Goal: Communication & Community: Participate in discussion

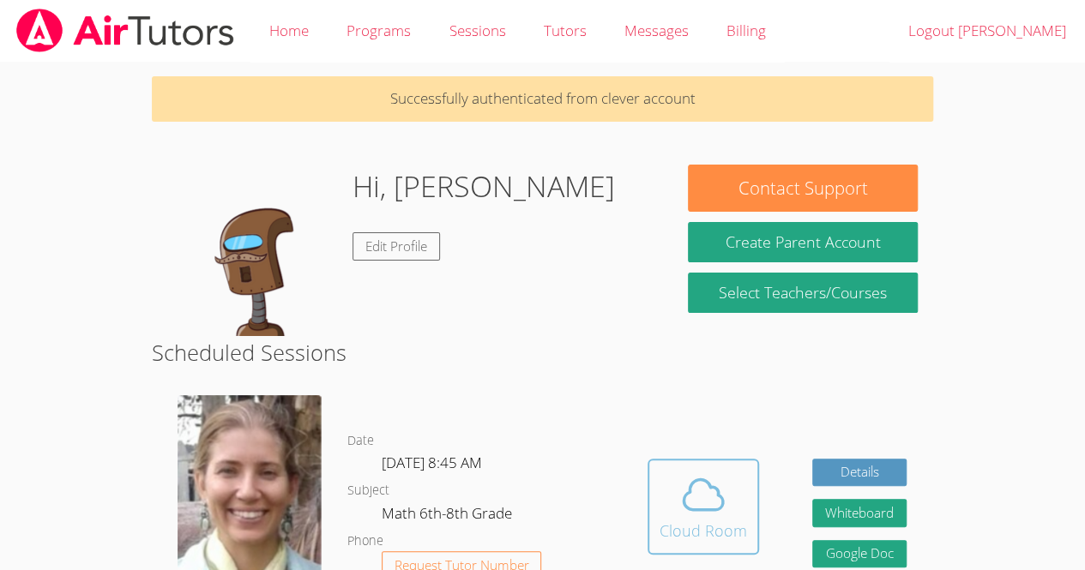
click at [691, 525] on div "Cloud Room" at bounding box center [703, 531] width 87 height 24
click at [709, 539] on div "Cloud Room" at bounding box center [703, 531] width 87 height 24
click at [727, 509] on span at bounding box center [703, 495] width 87 height 48
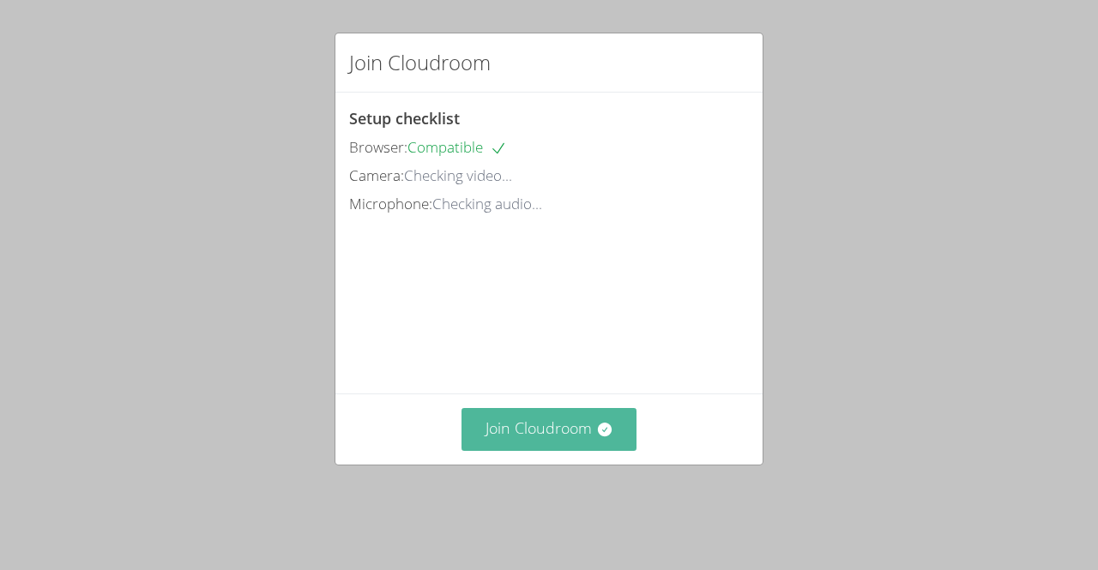
click at [553, 443] on button "Join Cloudroom" at bounding box center [549, 429] width 176 height 42
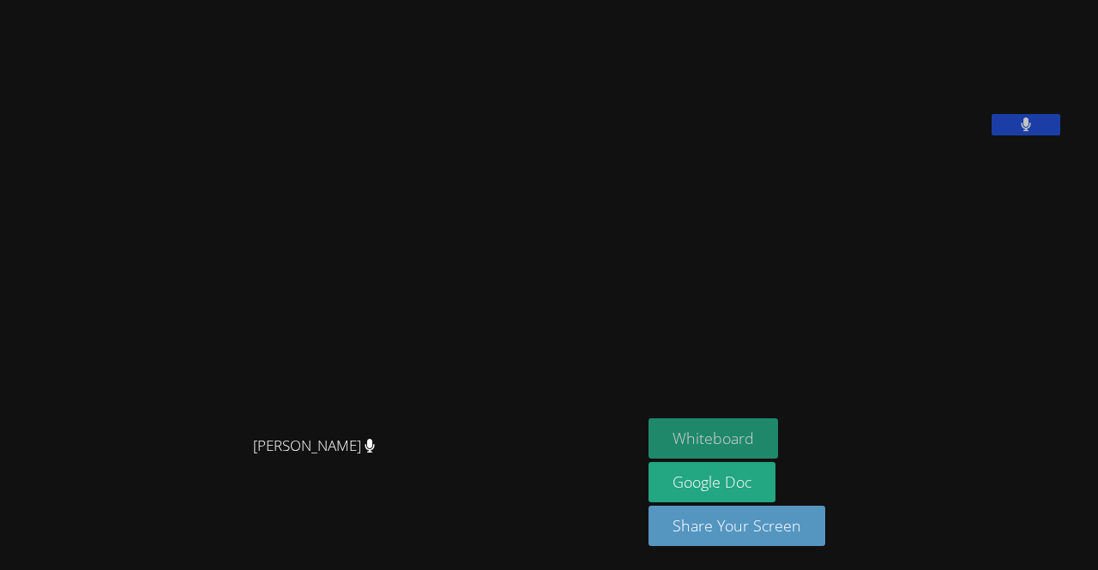
click at [750, 424] on button "Whiteboard" at bounding box center [713, 439] width 130 height 40
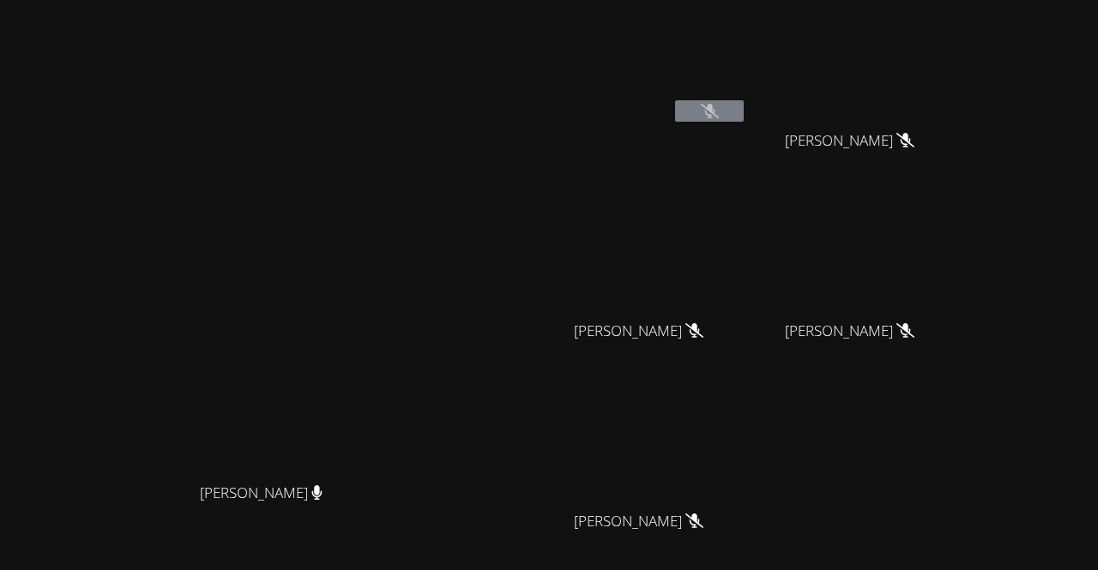
click at [744, 124] on div at bounding box center [709, 113] width 69 height 26
click at [719, 108] on icon at bounding box center [710, 111] width 18 height 15
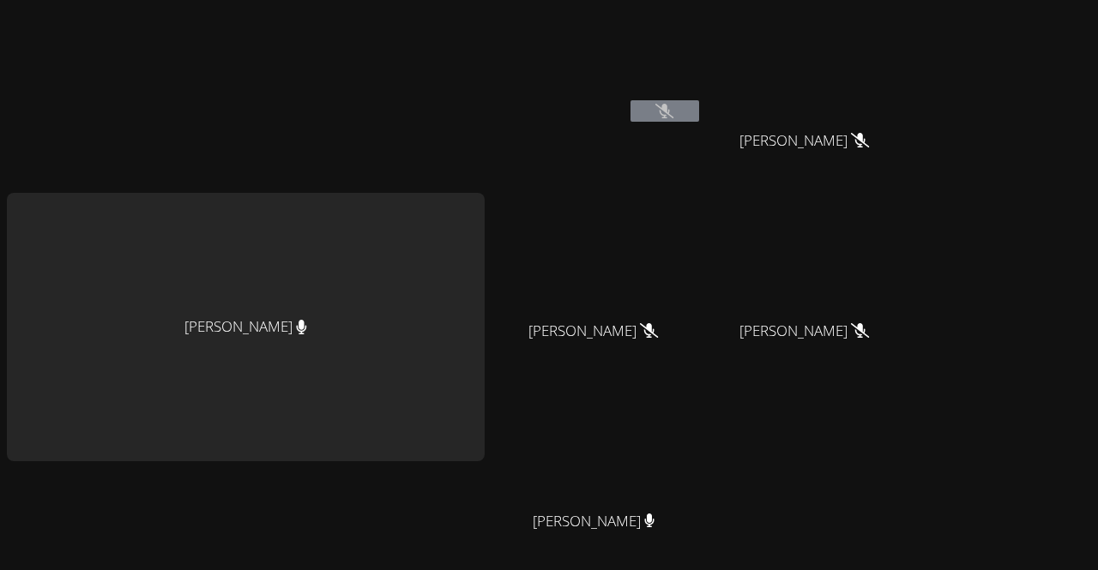
drag, startPoint x: 395, startPoint y: 296, endPoint x: 292, endPoint y: 295, distance: 103.8
click at [292, 295] on div "[PERSON_NAME]" at bounding box center [246, 327] width 478 height 268
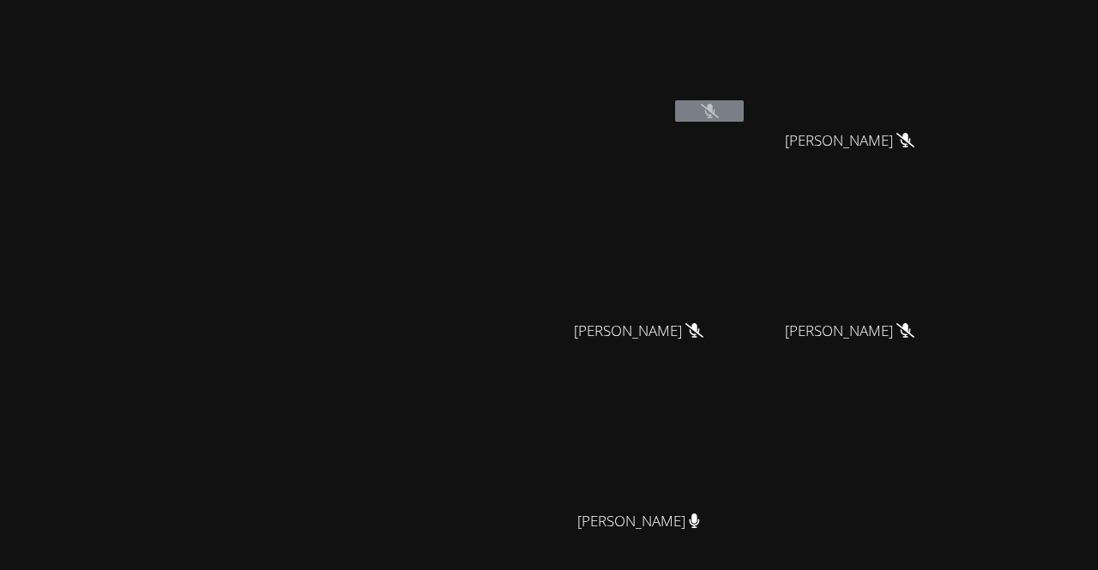
drag, startPoint x: 372, startPoint y: 322, endPoint x: 273, endPoint y: 283, distance: 106.7
click at [273, 283] on video at bounding box center [268, 327] width 257 height 294
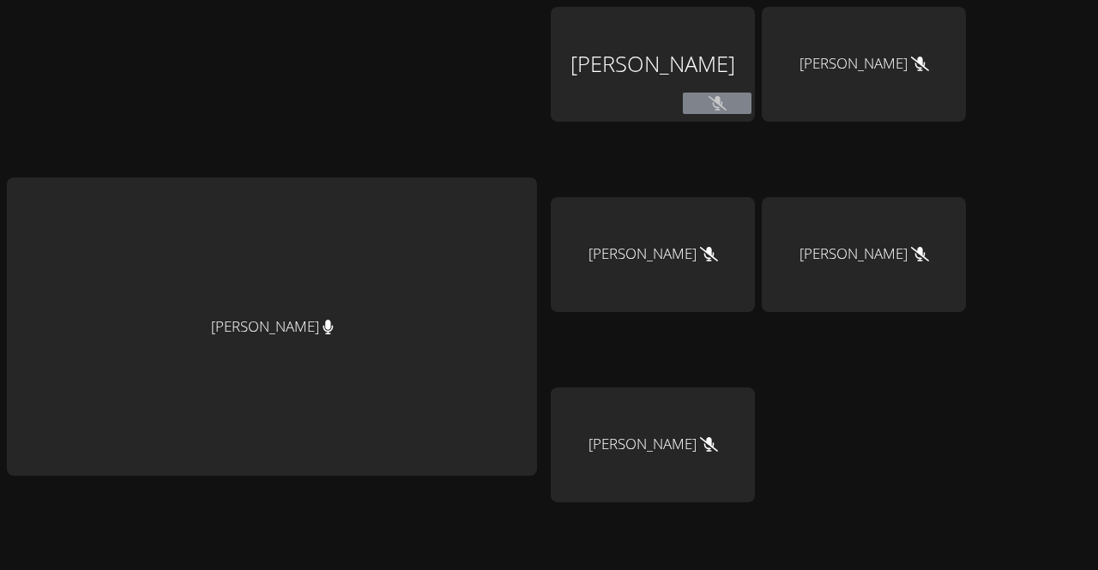
click at [708, 103] on icon at bounding box center [717, 103] width 18 height 15
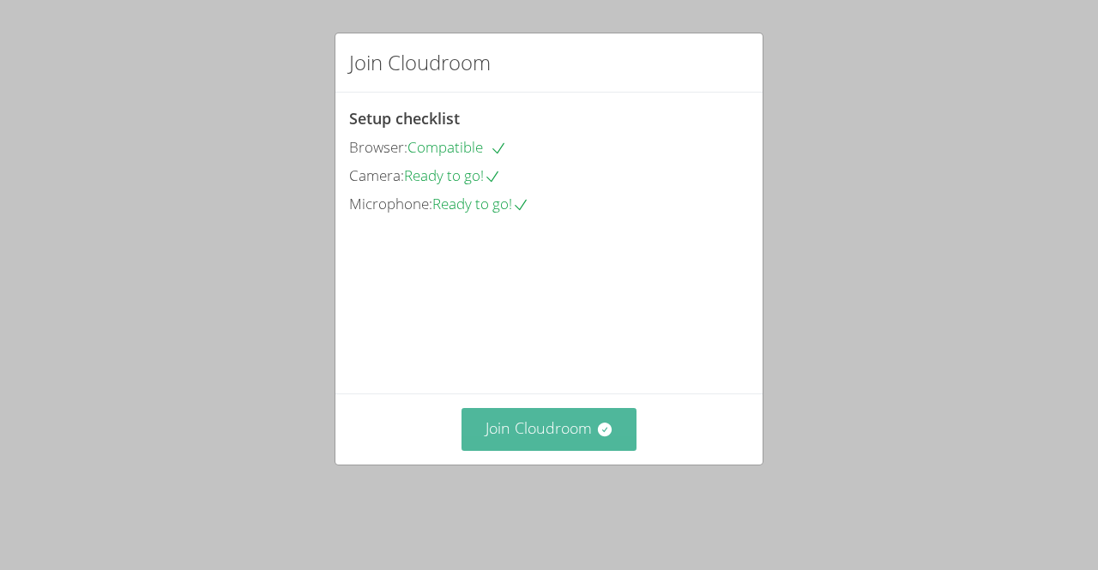
click at [562, 450] on button "Join Cloudroom" at bounding box center [549, 429] width 176 height 42
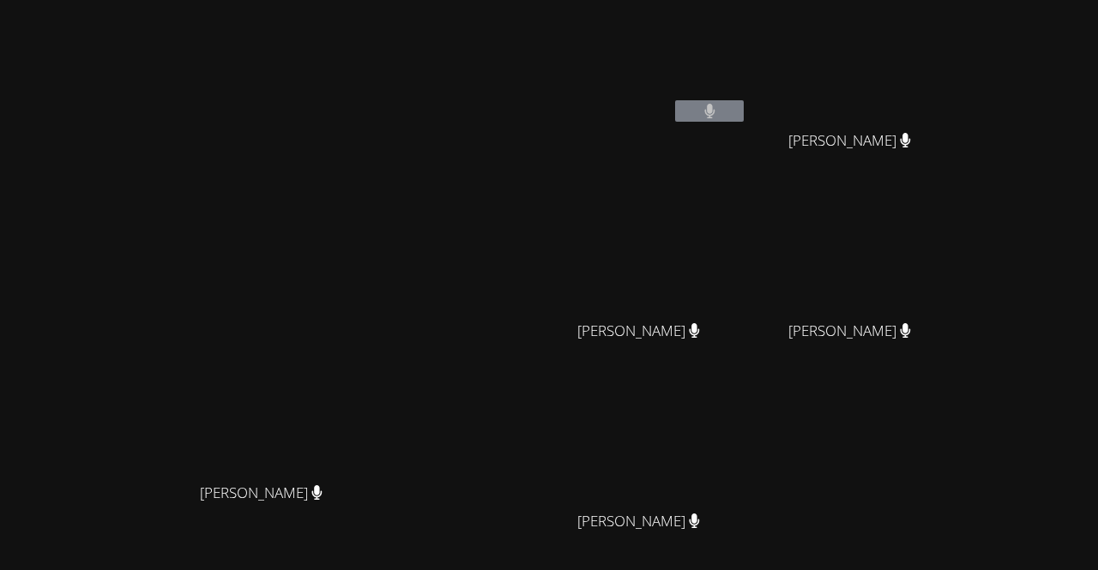
click at [743, 28] on video at bounding box center [645, 64] width 204 height 115
drag, startPoint x: 743, startPoint y: 28, endPoint x: 662, endPoint y: 16, distance: 81.5
click at [662, 16] on aside "Derick Lopez Quiroz Iker Gonzalez Feria Iker Gonzalez Feria Asdry Suzana Doming…" at bounding box center [750, 361] width 429 height 723
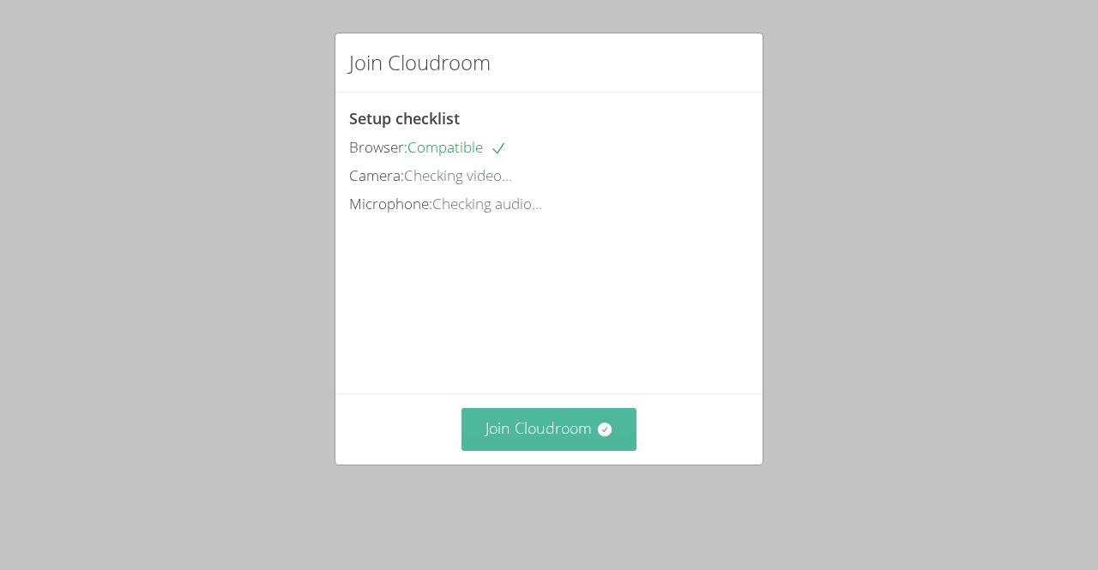
click at [576, 450] on button "Join Cloudroom" at bounding box center [549, 429] width 176 height 42
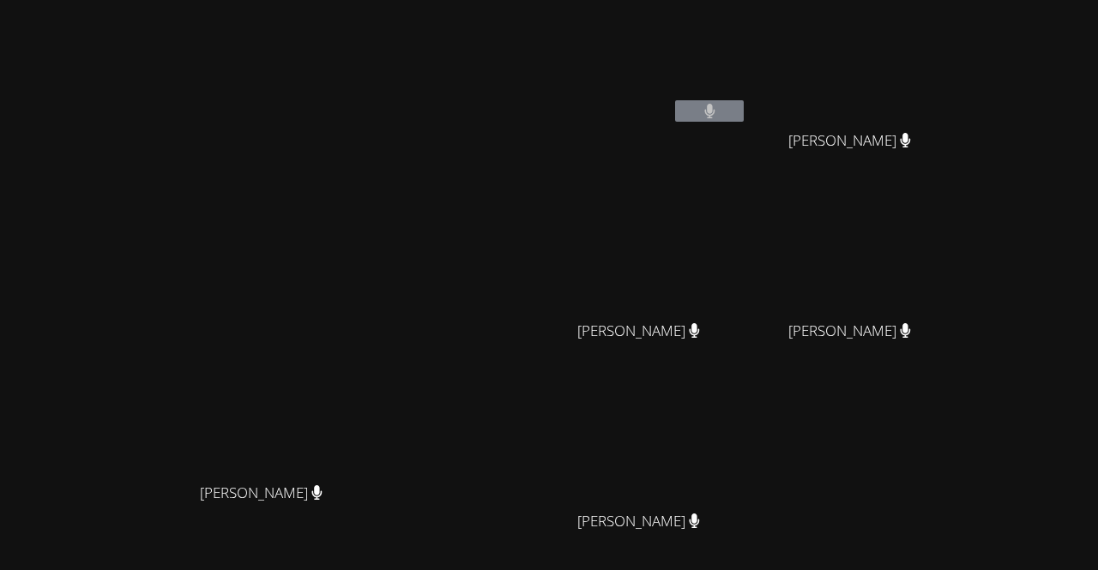
click at [747, 78] on video at bounding box center [645, 64] width 204 height 115
click at [744, 112] on button at bounding box center [709, 110] width 69 height 21
click at [747, 412] on video at bounding box center [645, 445] width 204 height 115
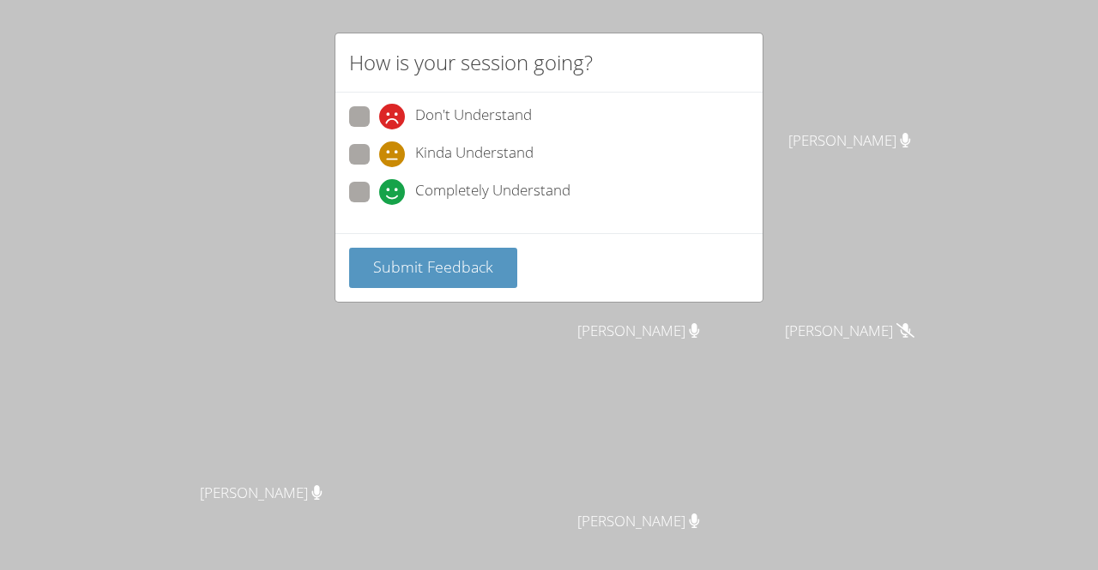
click at [379, 205] on span at bounding box center [379, 205] width 0 height 0
click at [379, 182] on input "Completely Understand" at bounding box center [386, 189] width 15 height 15
radio input "true"
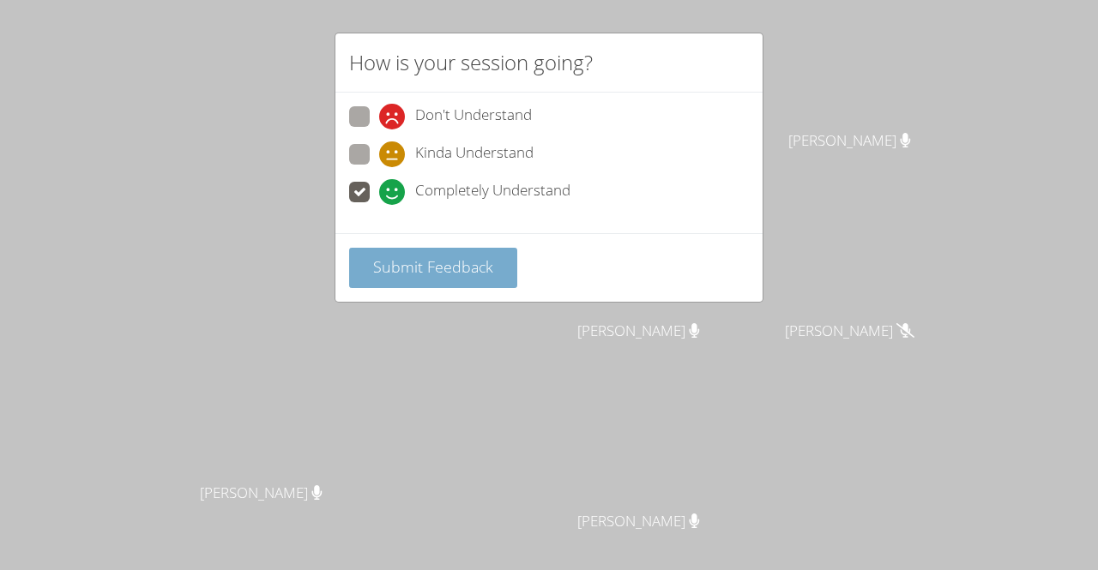
click at [433, 270] on span "Submit Feedback" at bounding box center [433, 266] width 120 height 21
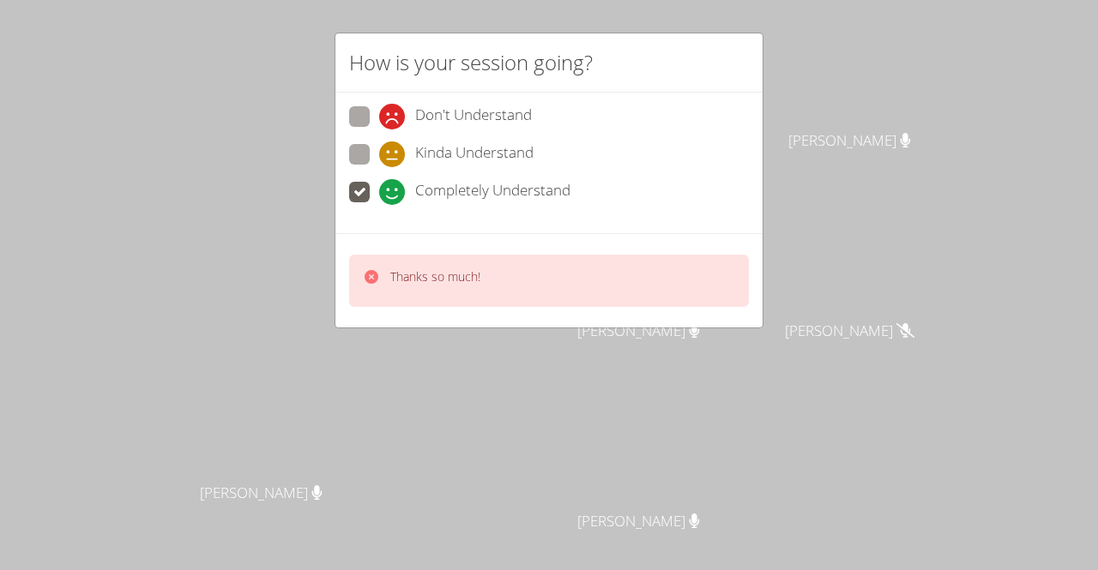
click at [500, 278] on div "Thanks so much!" at bounding box center [549, 281] width 400 height 52
